Goal: Navigation & Orientation: Find specific page/section

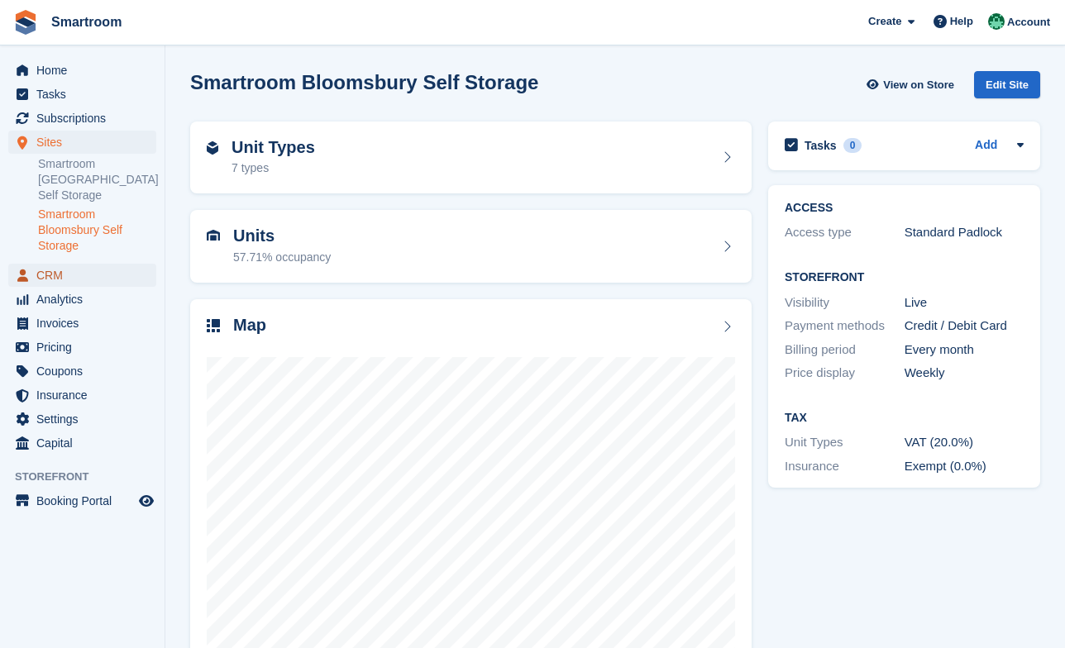
click at [55, 268] on span "CRM" at bounding box center [85, 275] width 99 height 23
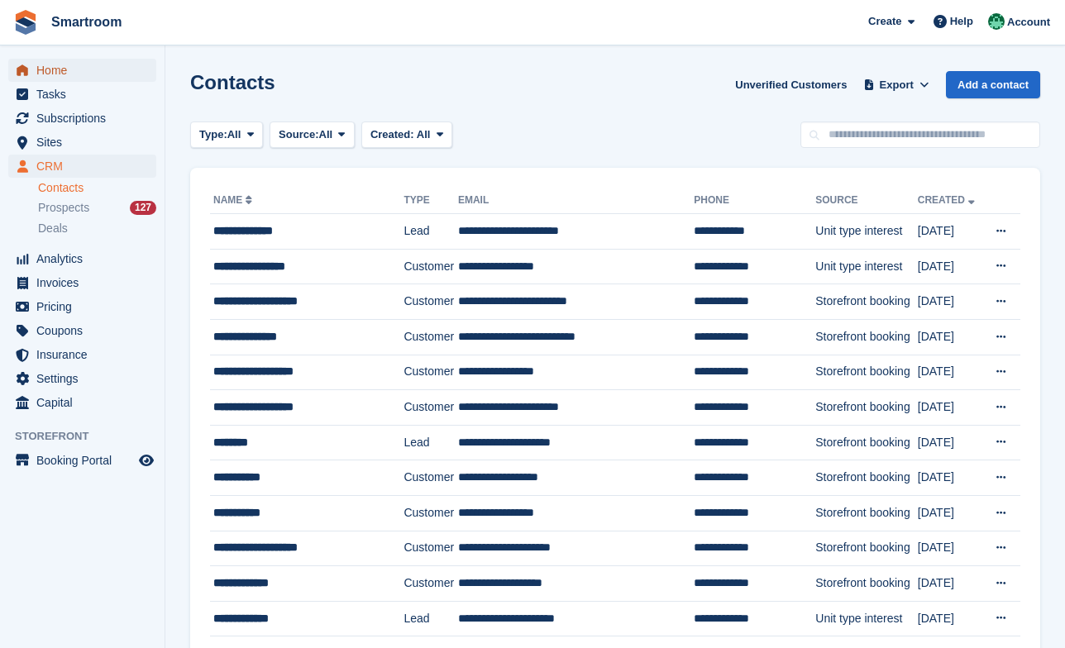
click at [80, 69] on span "Home" at bounding box center [85, 70] width 99 height 23
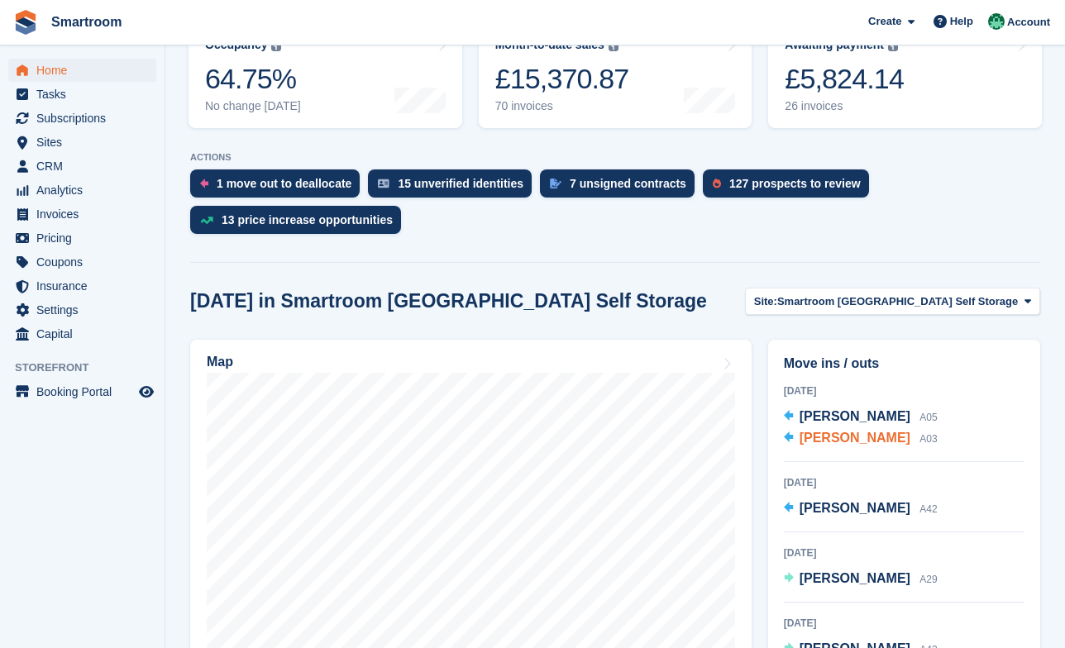
click at [838, 431] on span "Cindy Choi" at bounding box center [854, 438] width 111 height 14
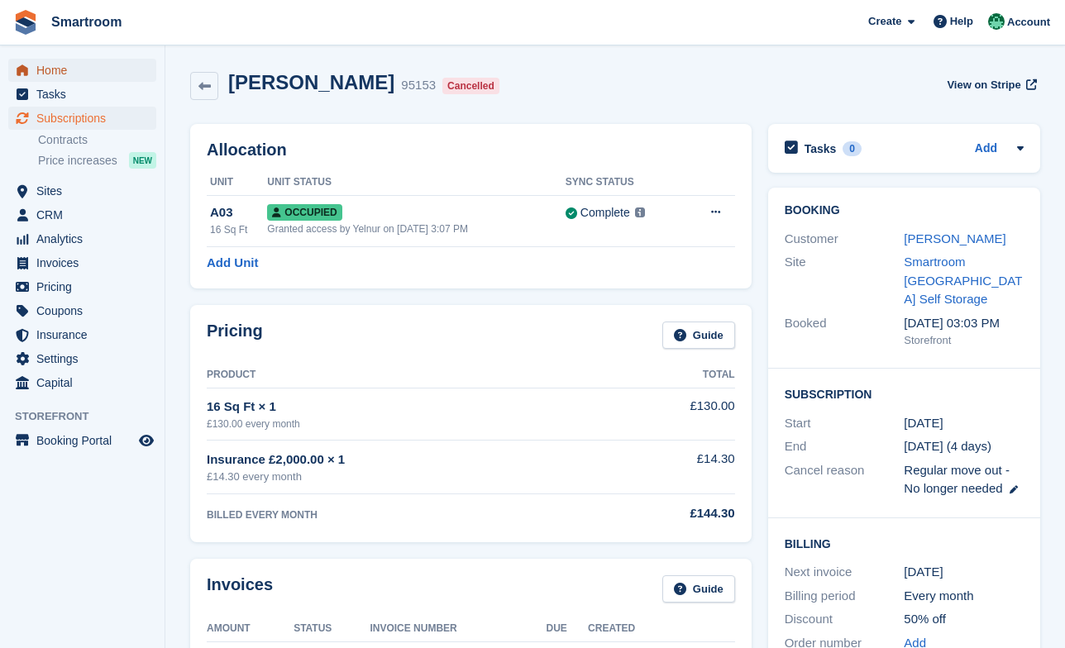
click at [70, 71] on span "Home" at bounding box center [85, 70] width 99 height 23
